Goal: Information Seeking & Learning: Learn about a topic

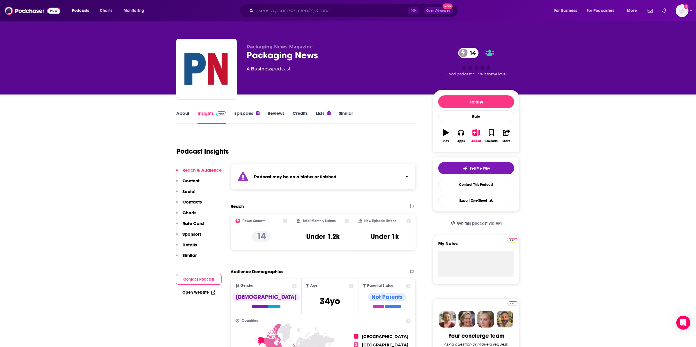
click at [323, 10] on input "Search podcasts, credits, & more..." at bounding box center [332, 10] width 153 height 9
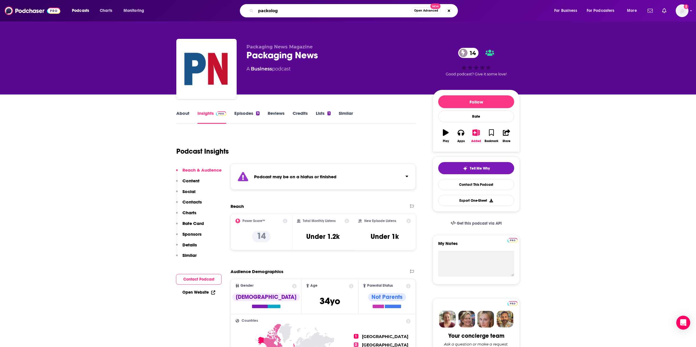
type input "packology"
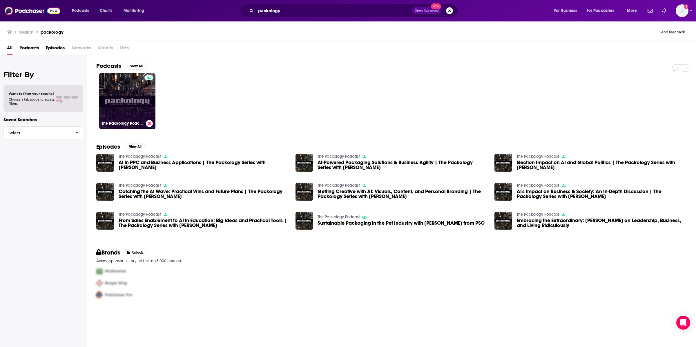
click at [127, 109] on link "The Packology Podcast" at bounding box center [127, 101] width 56 height 56
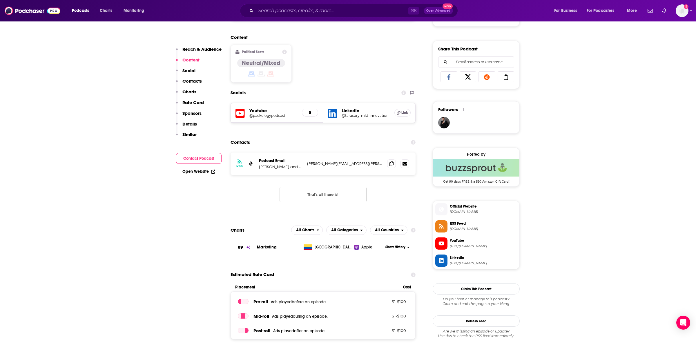
scroll to position [434, 0]
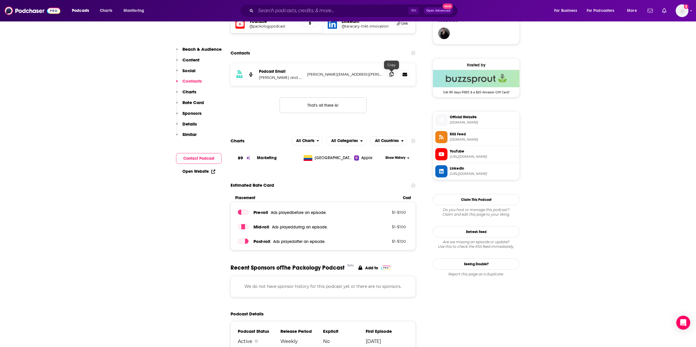
click at [394, 77] on span at bounding box center [391, 74] width 9 height 9
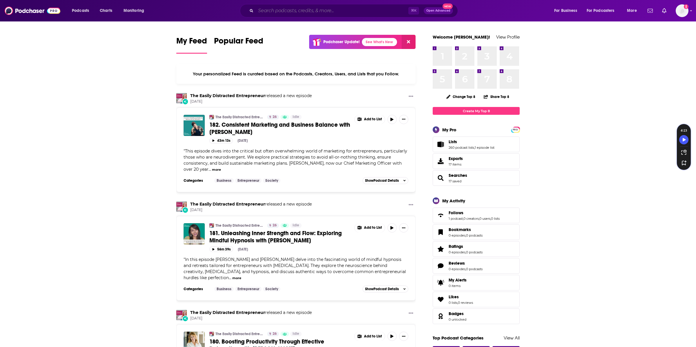
click at [294, 9] on input "Search podcasts, credits, & more..." at bounding box center [332, 10] width 153 height 9
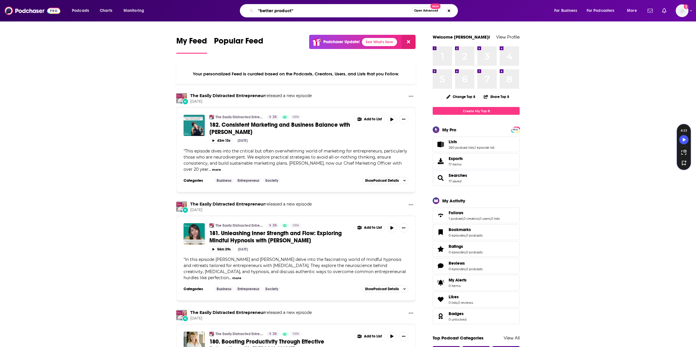
type input ""better product""
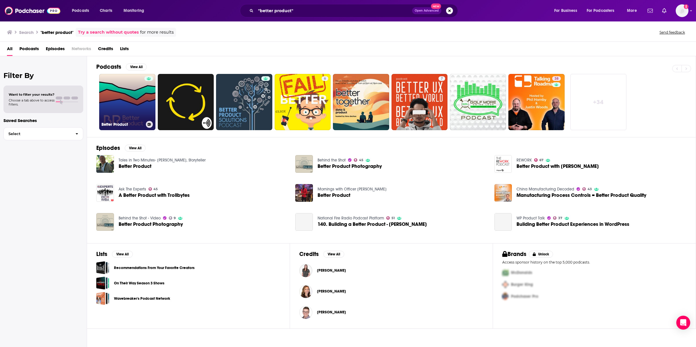
click at [145, 96] on div at bounding box center [149, 98] width 9 height 45
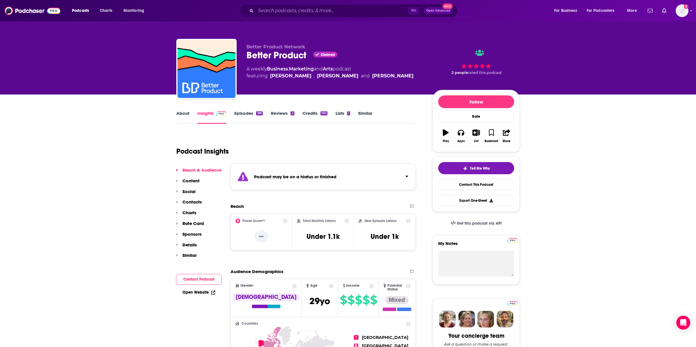
click at [179, 112] on link "About" at bounding box center [182, 117] width 13 height 13
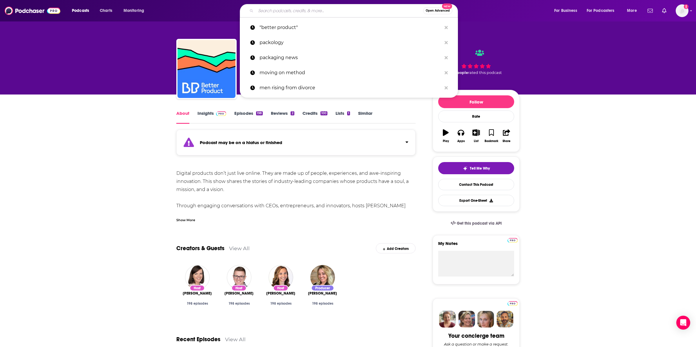
click at [369, 7] on input "Search podcasts, credits, & more..." at bounding box center [339, 10] width 167 height 9
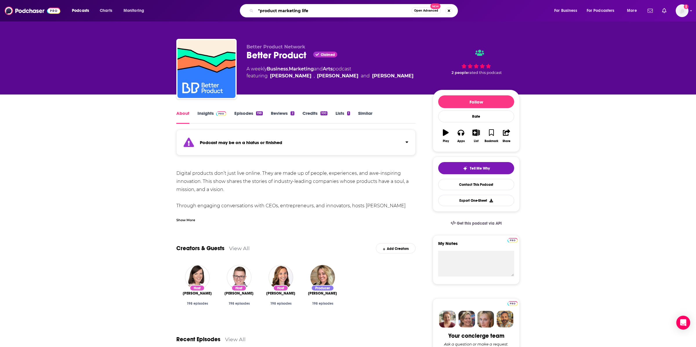
type input ""product marketing life""
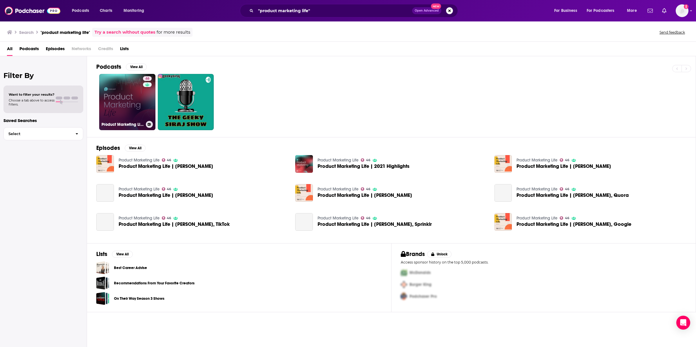
click at [126, 94] on link "46 Product Marketing Life" at bounding box center [127, 102] width 56 height 56
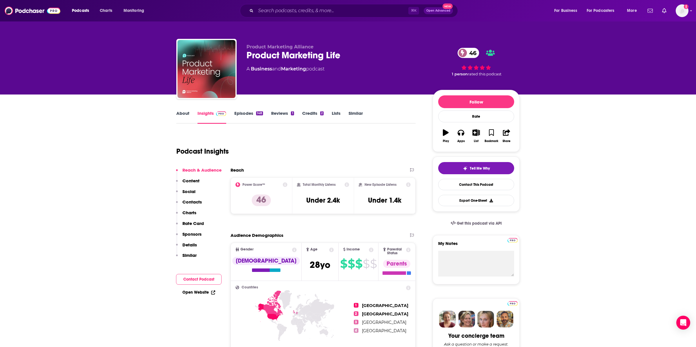
click at [181, 122] on link "About" at bounding box center [182, 117] width 13 height 13
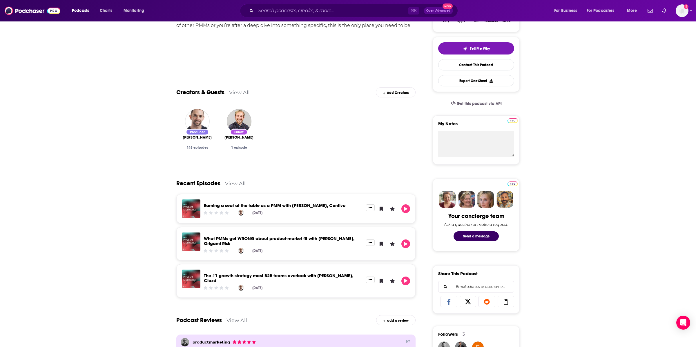
scroll to position [120, 0]
